Goal: Information Seeking & Learning: Learn about a topic

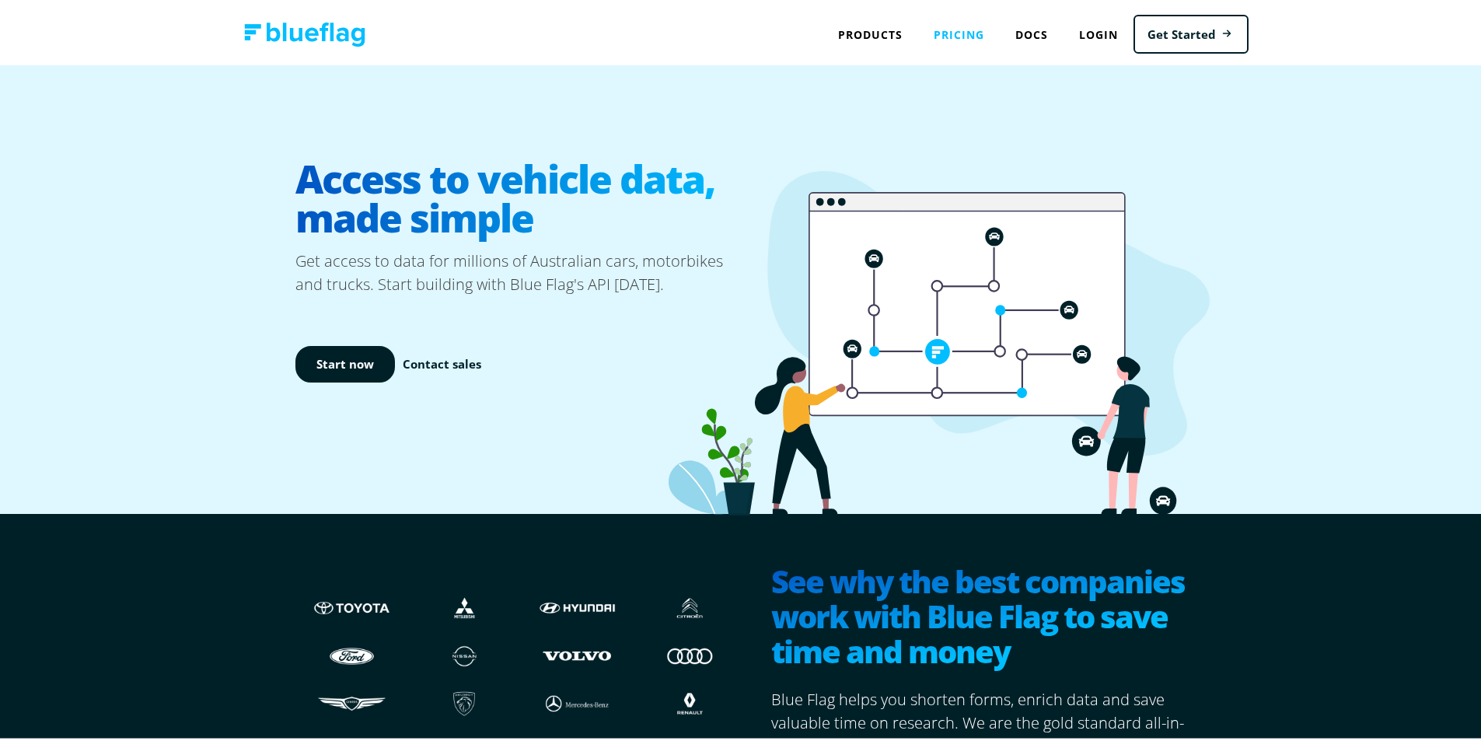
click at [952, 30] on link "Pricing" at bounding box center [959, 32] width 82 height 32
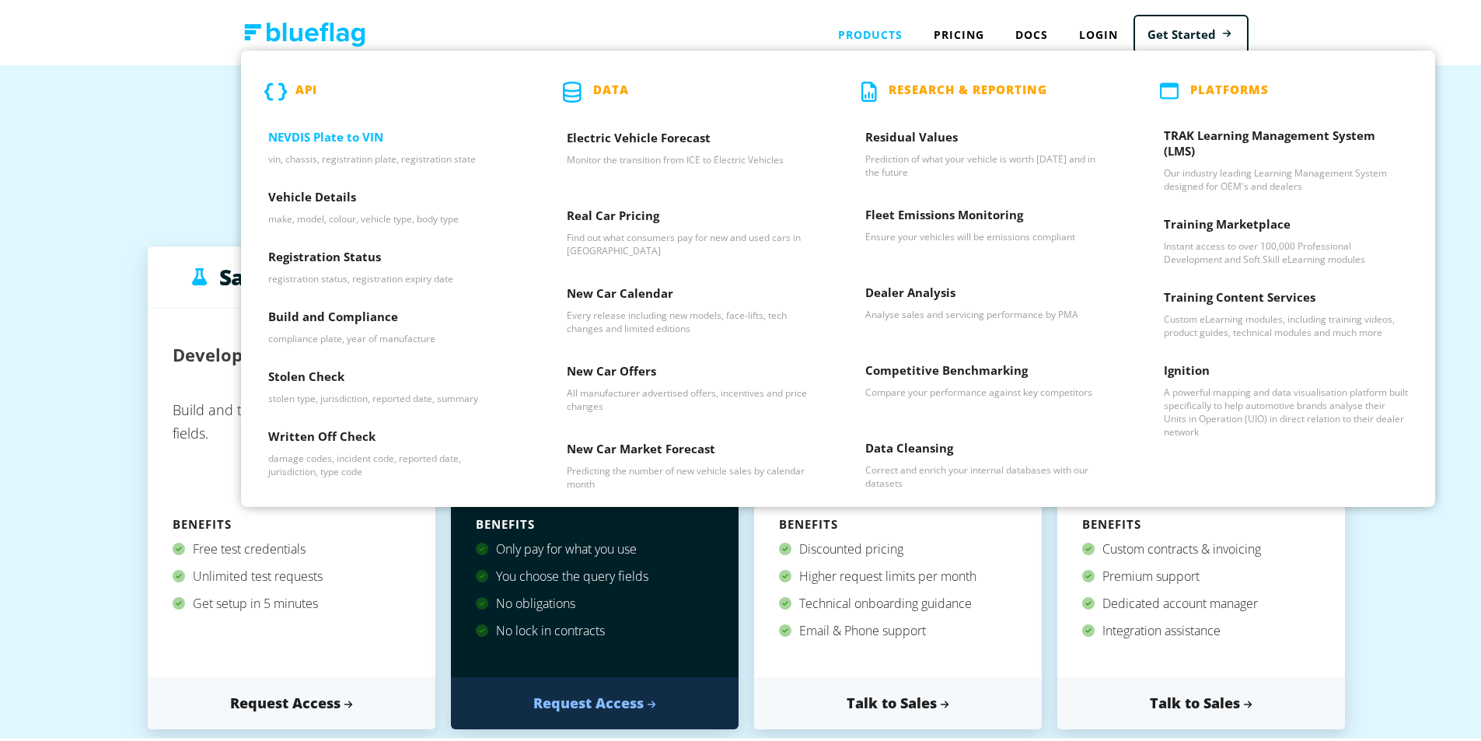
drag, startPoint x: 335, startPoint y: 133, endPoint x: 344, endPoint y: 136, distance: 9.8
click at [335, 133] on h3 "NEVDIS Plate to VIN" at bounding box center [390, 137] width 244 height 23
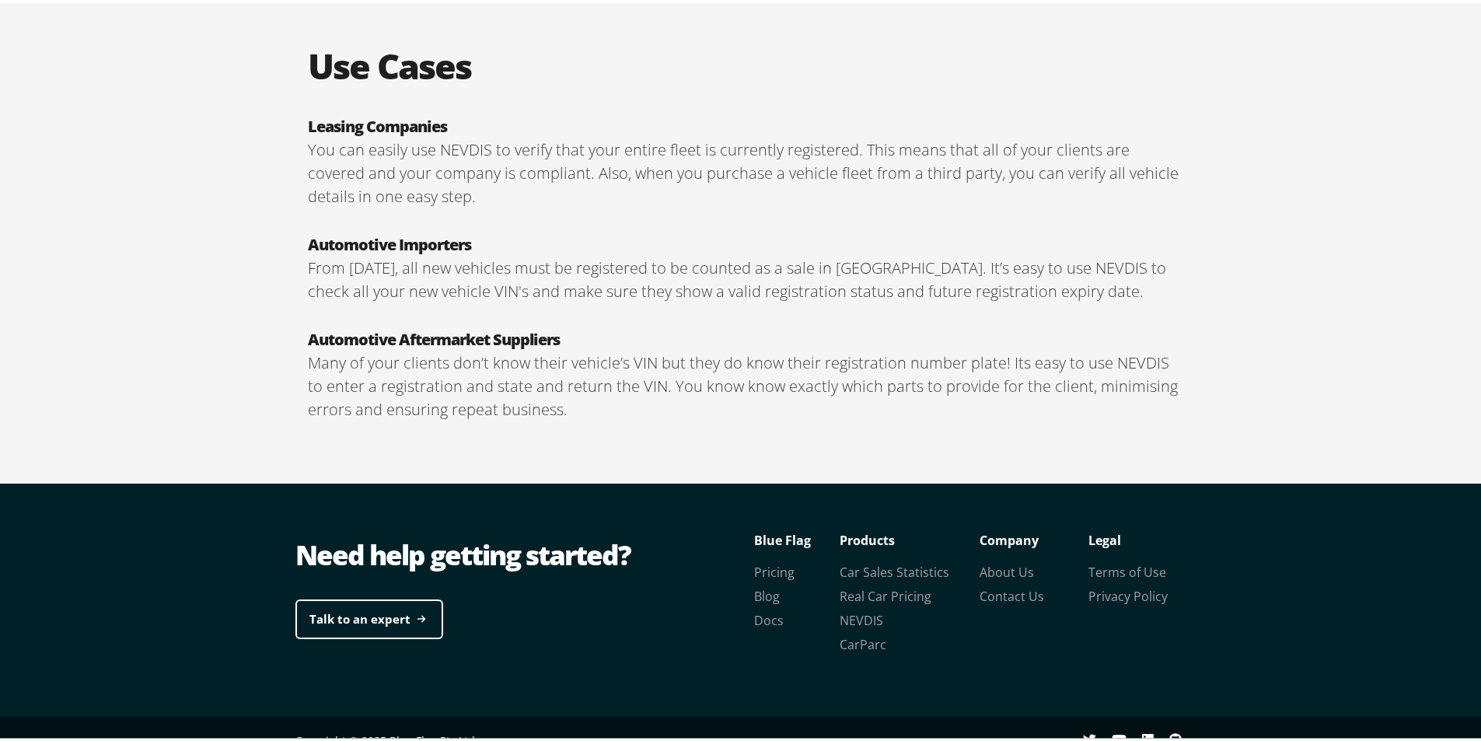
scroll to position [2618, 0]
